Goal: Task Accomplishment & Management: Manage account settings

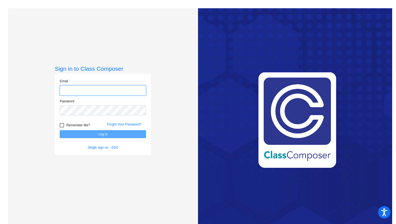
type input "[EMAIL_ADDRESS][DOMAIN_NAME]"
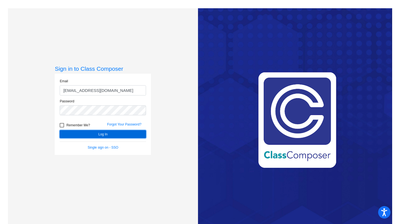
click at [102, 133] on button "Log In" at bounding box center [103, 134] width 86 height 8
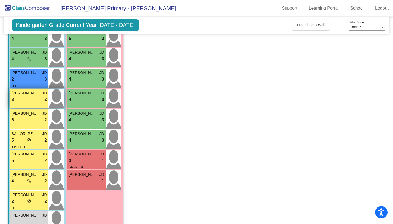
scroll to position [76, 0]
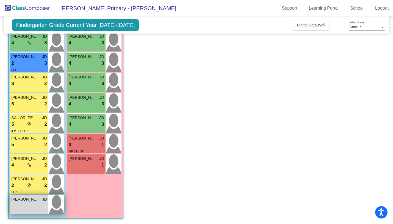
click at [40, 204] on div "Branson [PERSON_NAME] lock do_not_disturb_alt" at bounding box center [29, 204] width 38 height 19
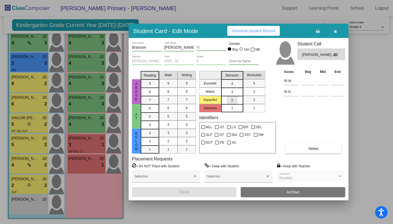
click at [236, 99] on div "2" at bounding box center [232, 100] width 11 height 8
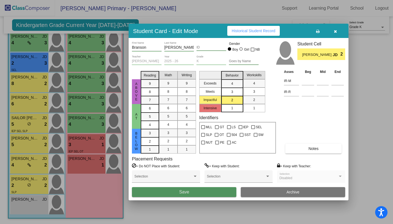
click at [204, 191] on button "Save" at bounding box center [184, 192] width 105 height 10
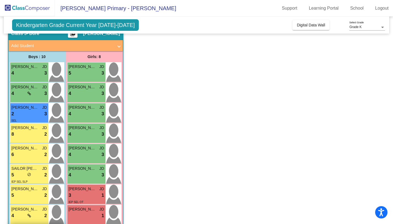
scroll to position [26, 0]
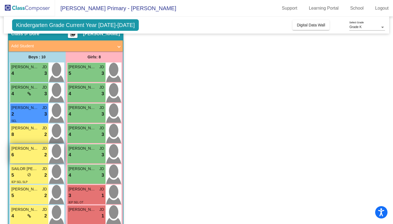
click at [35, 151] on span "[PERSON_NAME]" at bounding box center [26, 148] width 28 height 6
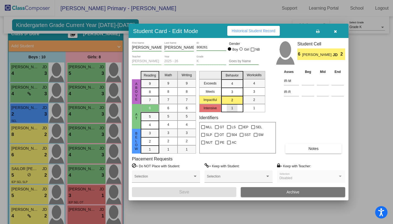
click at [231, 110] on span "1" at bounding box center [232, 108] width 2 height 5
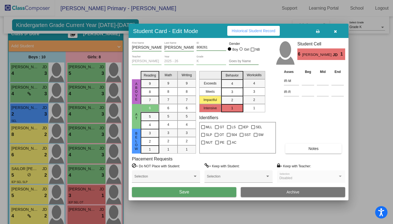
click at [212, 191] on button "Save" at bounding box center [184, 192] width 105 height 10
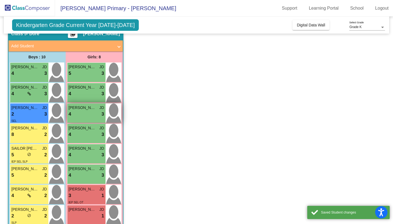
click at [86, 114] on div "4 lock do_not_disturb_alt 3" at bounding box center [86, 114] width 35 height 7
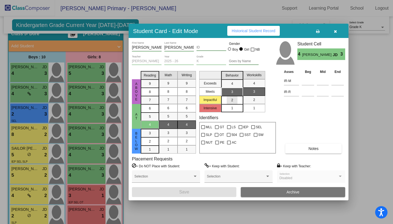
click at [233, 99] on span "2" at bounding box center [232, 100] width 2 height 5
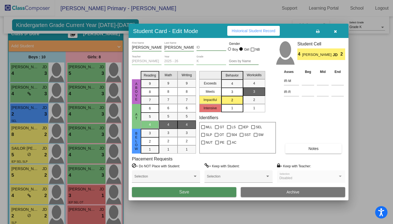
click at [198, 190] on button "Save" at bounding box center [184, 192] width 105 height 10
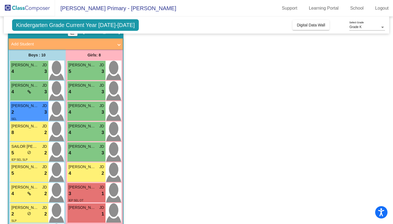
scroll to position [27, 0]
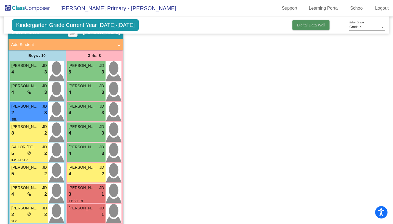
click at [311, 26] on span "Digital Data Wall" at bounding box center [311, 25] width 28 height 4
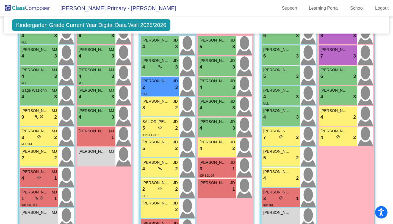
scroll to position [439, 0]
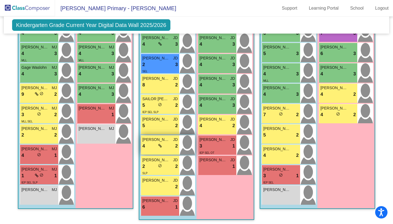
click at [151, 142] on div "4 lock do_not_disturb_alt 2" at bounding box center [159, 145] width 35 height 7
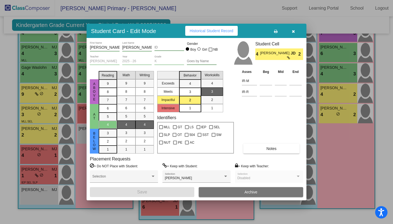
click at [193, 95] on div "3" at bounding box center [190, 92] width 11 height 8
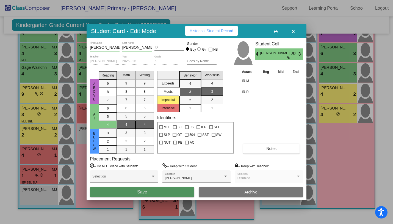
click at [160, 191] on button "Save" at bounding box center [142, 192] width 105 height 10
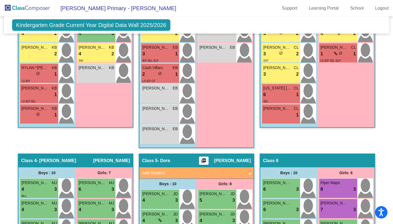
scroll to position [0, 0]
